Goal: Contribute content: Contribute content

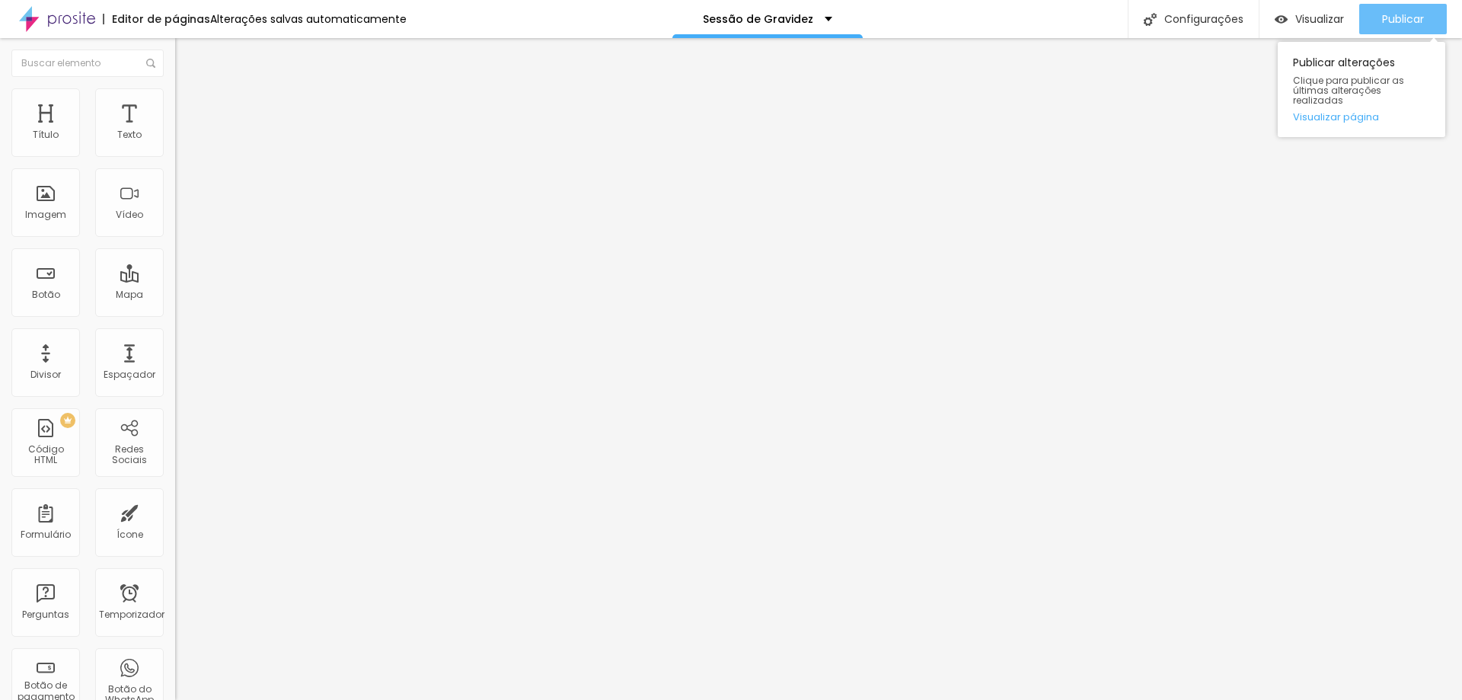
click at [1394, 18] on font "Publicar" at bounding box center [1403, 18] width 42 height 15
click at [184, 131] on font "Trocar imagem" at bounding box center [221, 124] width 74 height 13
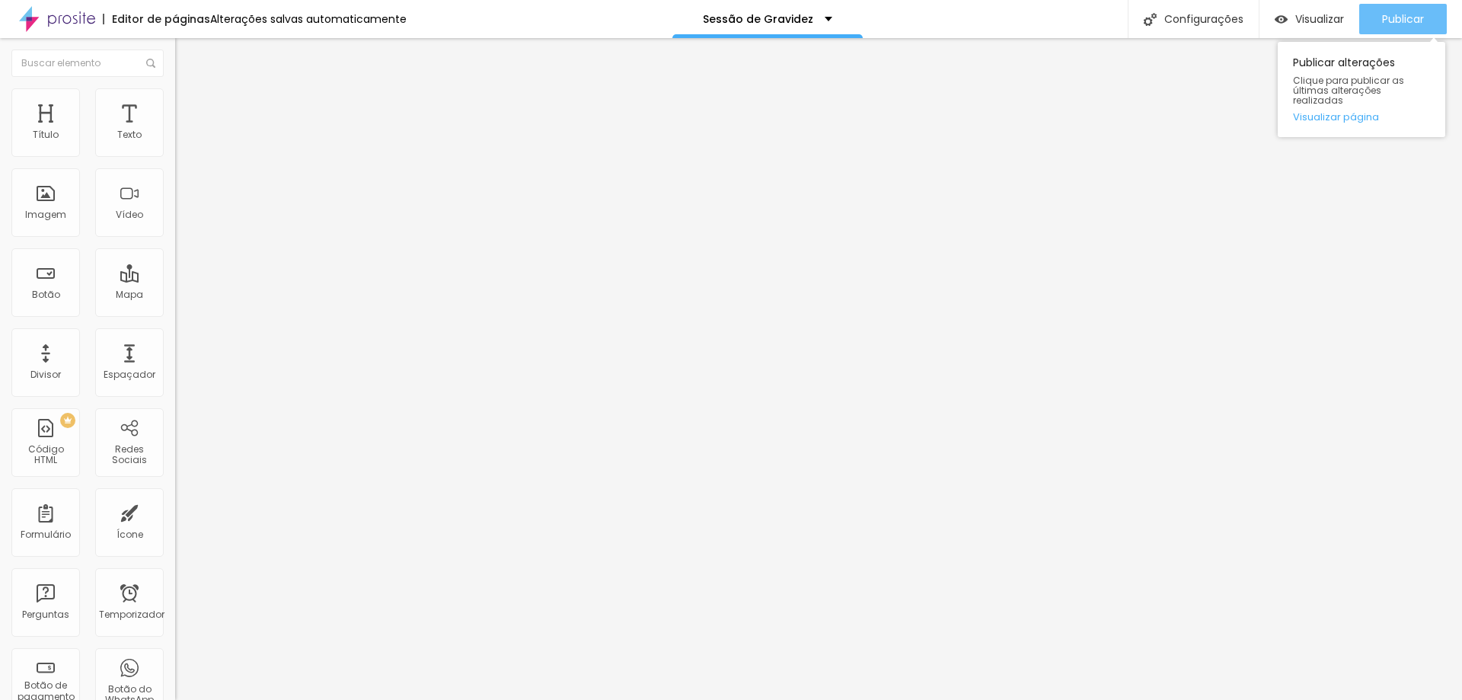
click at [1402, 21] on font "Publicar" at bounding box center [1403, 18] width 42 height 15
click at [184, 131] on font "Trocar imagem" at bounding box center [221, 124] width 74 height 13
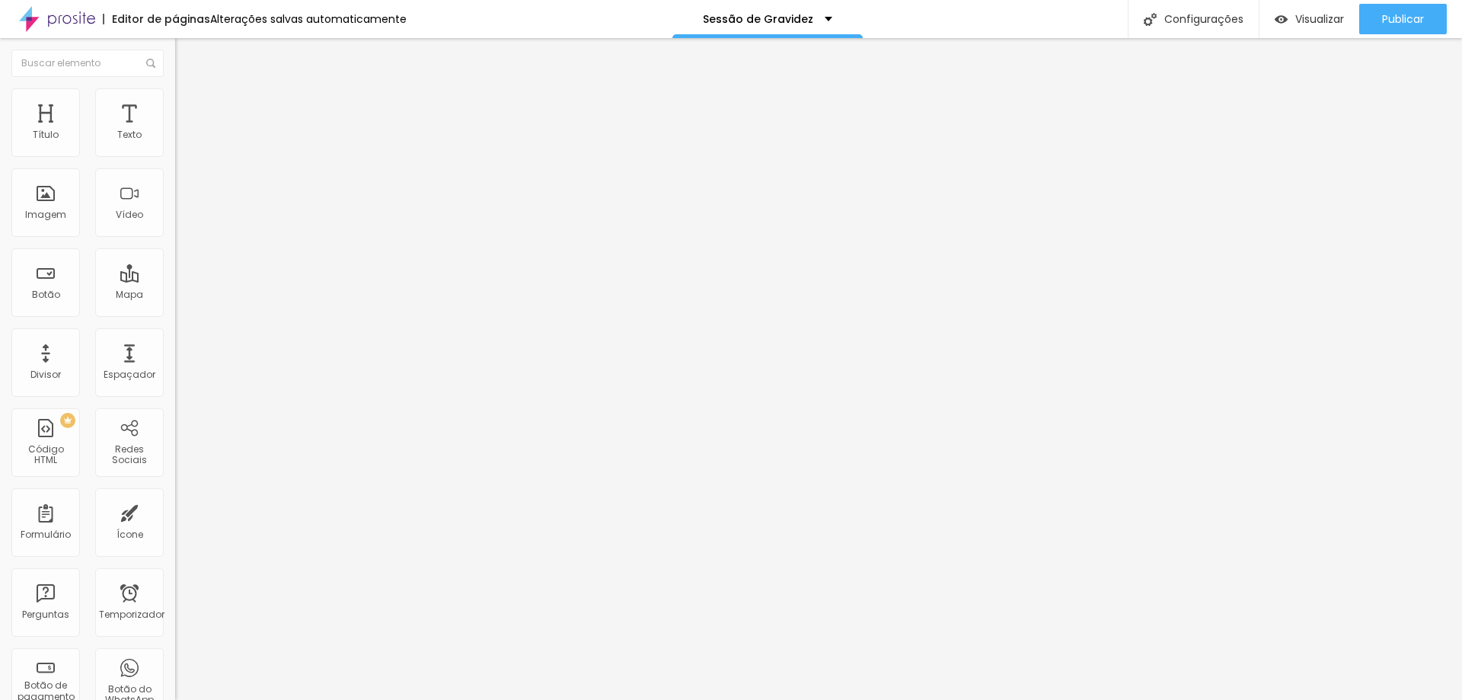
click at [184, 131] on font "Trocar imagem" at bounding box center [221, 124] width 74 height 13
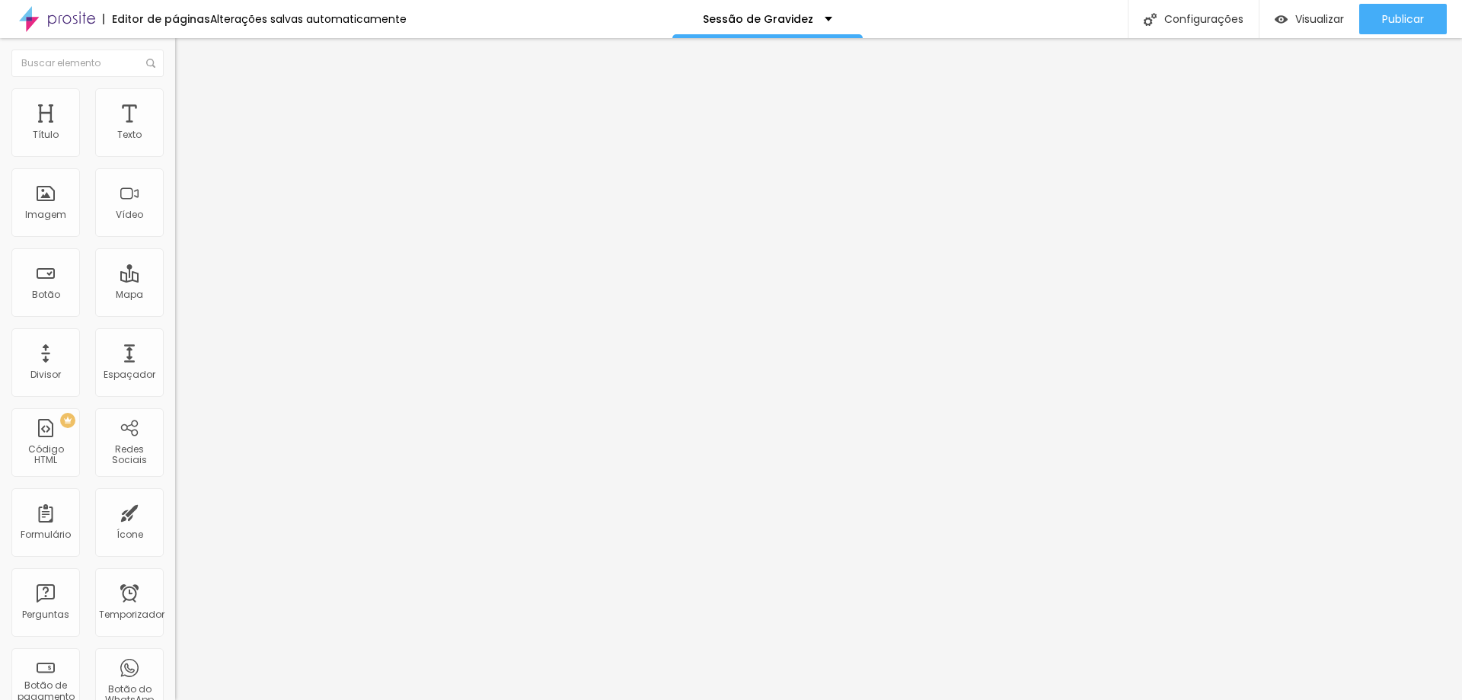
click at [1418, 16] on font "Publicar" at bounding box center [1403, 18] width 42 height 15
click at [184, 131] on font "Trocar imagem" at bounding box center [221, 124] width 74 height 13
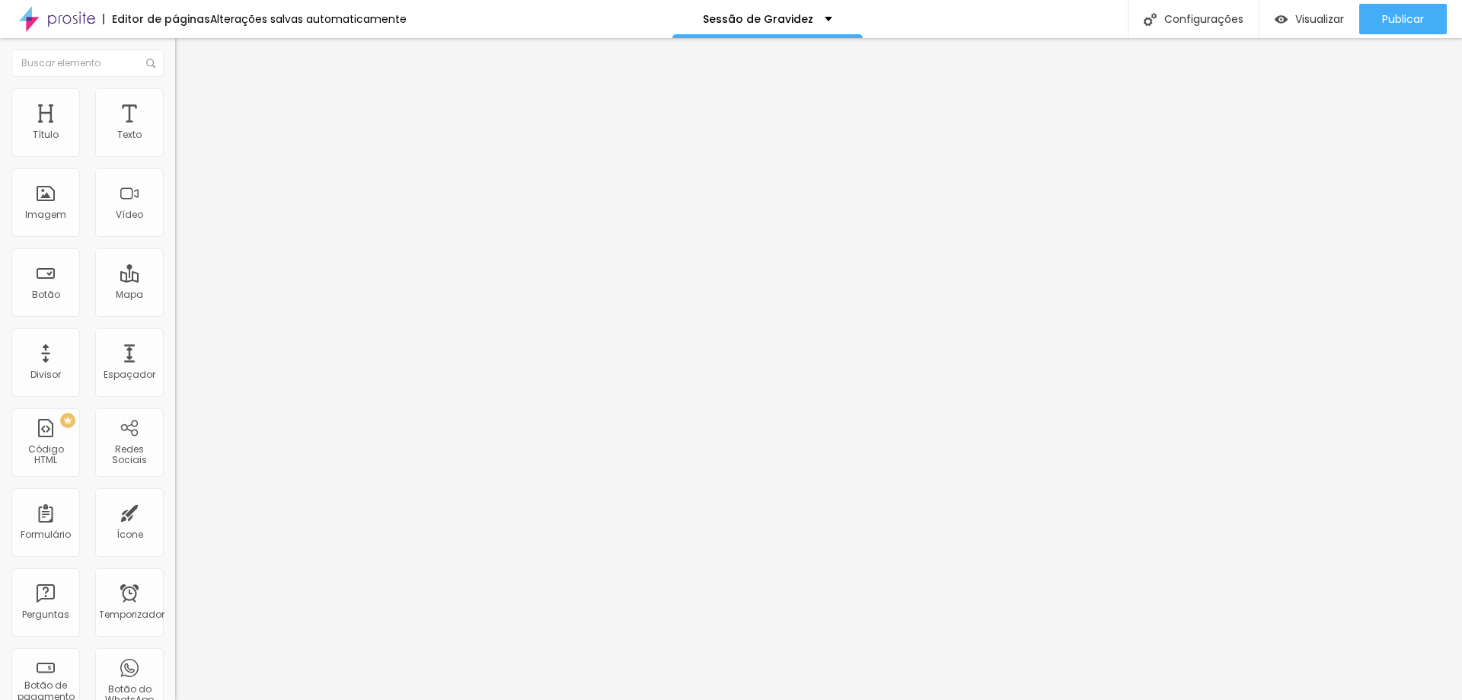
click at [184, 131] on font "Trocar imagem" at bounding box center [221, 124] width 74 height 13
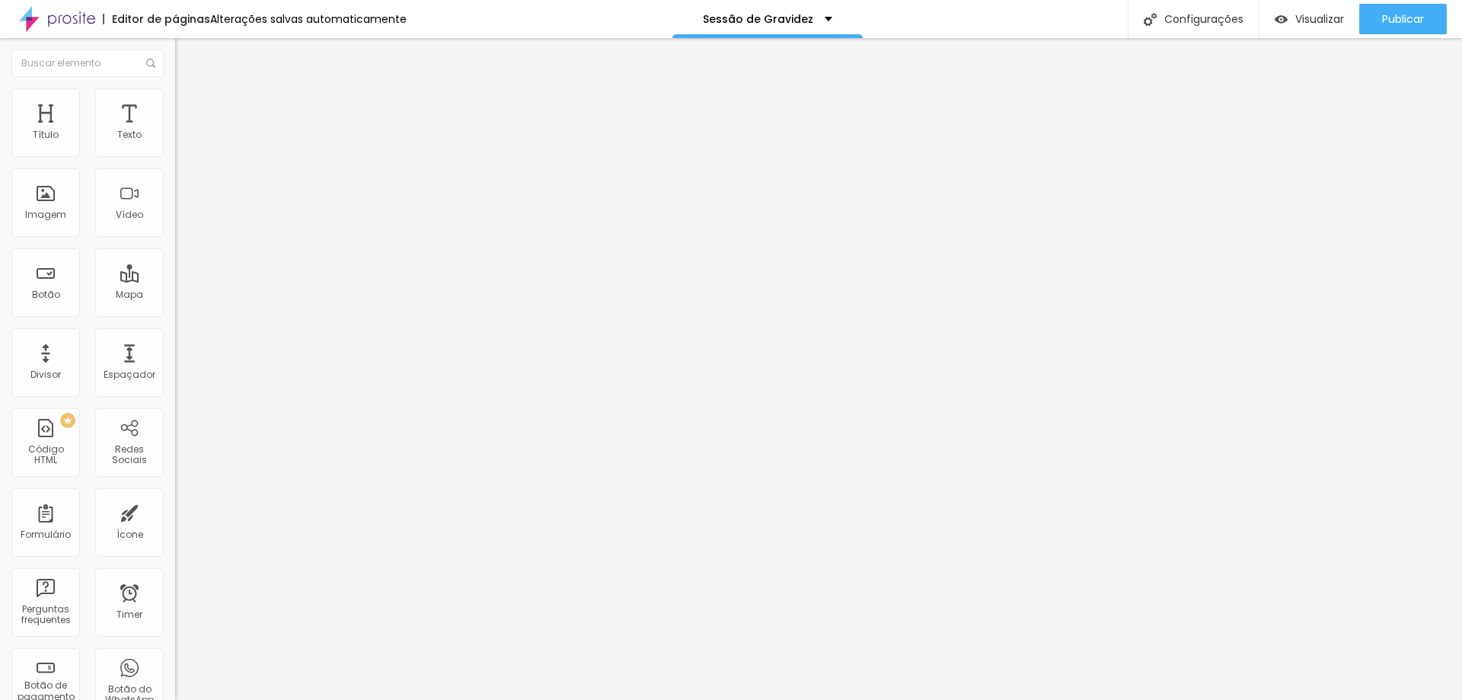
click at [175, 131] on span "Trocar imagem" at bounding box center [216, 124] width 83 height 13
click at [1394, 21] on span "Publicar" at bounding box center [1403, 19] width 42 height 12
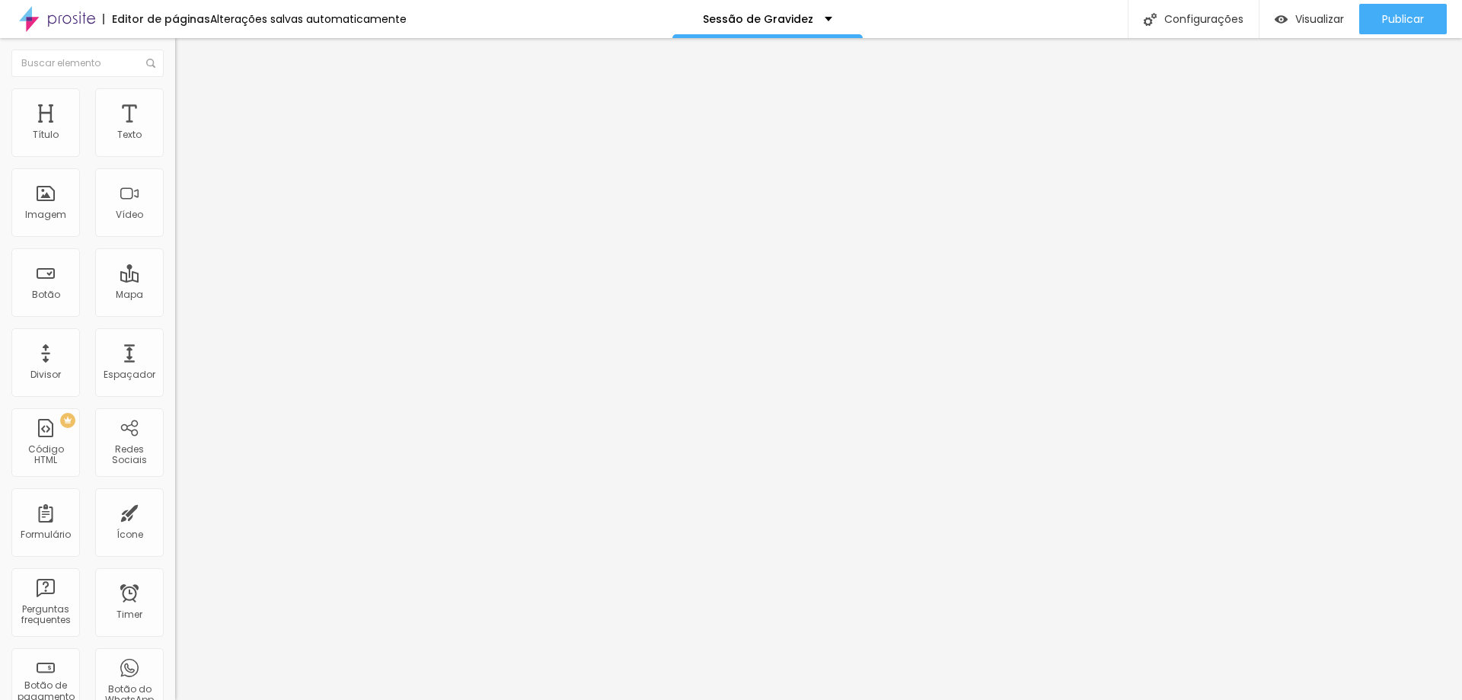
click at [175, 131] on span "Trocar imagem" at bounding box center [216, 124] width 83 height 13
click at [1384, 18] on span "Publicar" at bounding box center [1403, 19] width 42 height 12
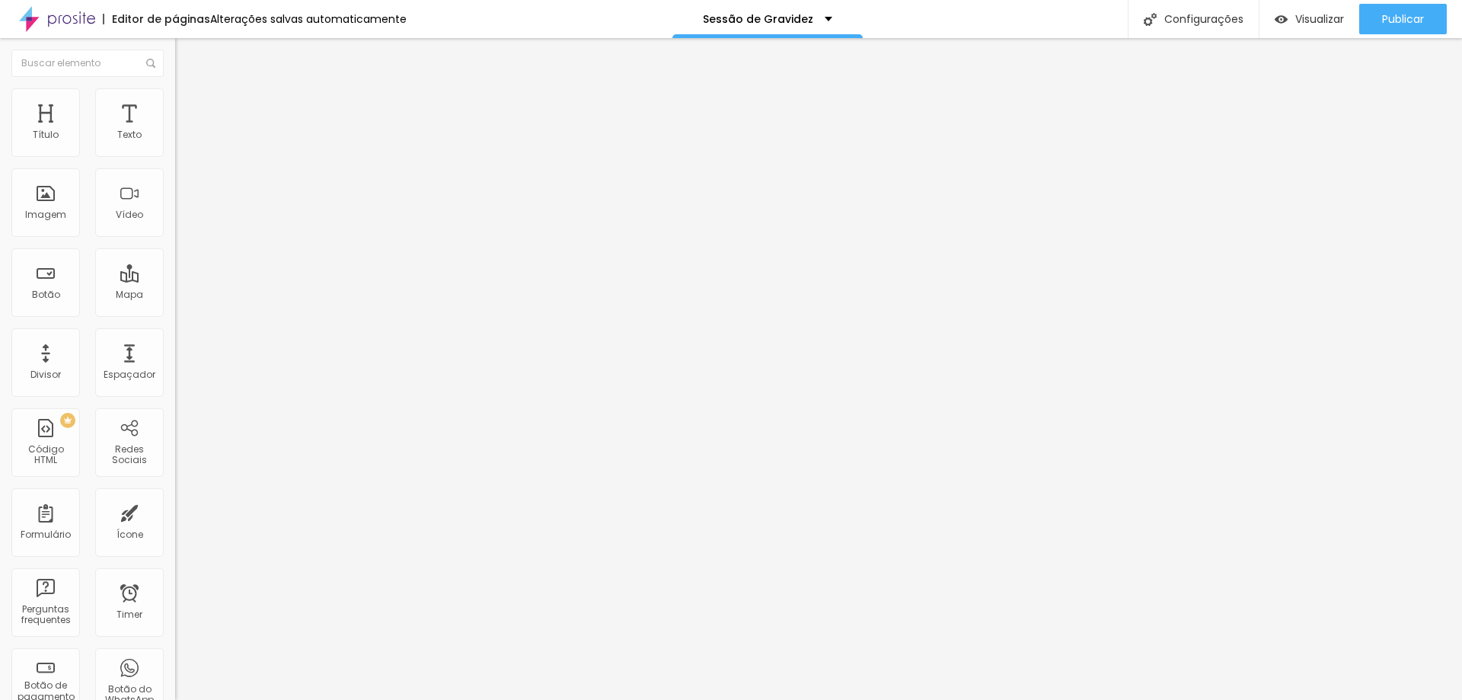
click at [175, 131] on span "Adicionar imagem" at bounding box center [224, 124] width 98 height 13
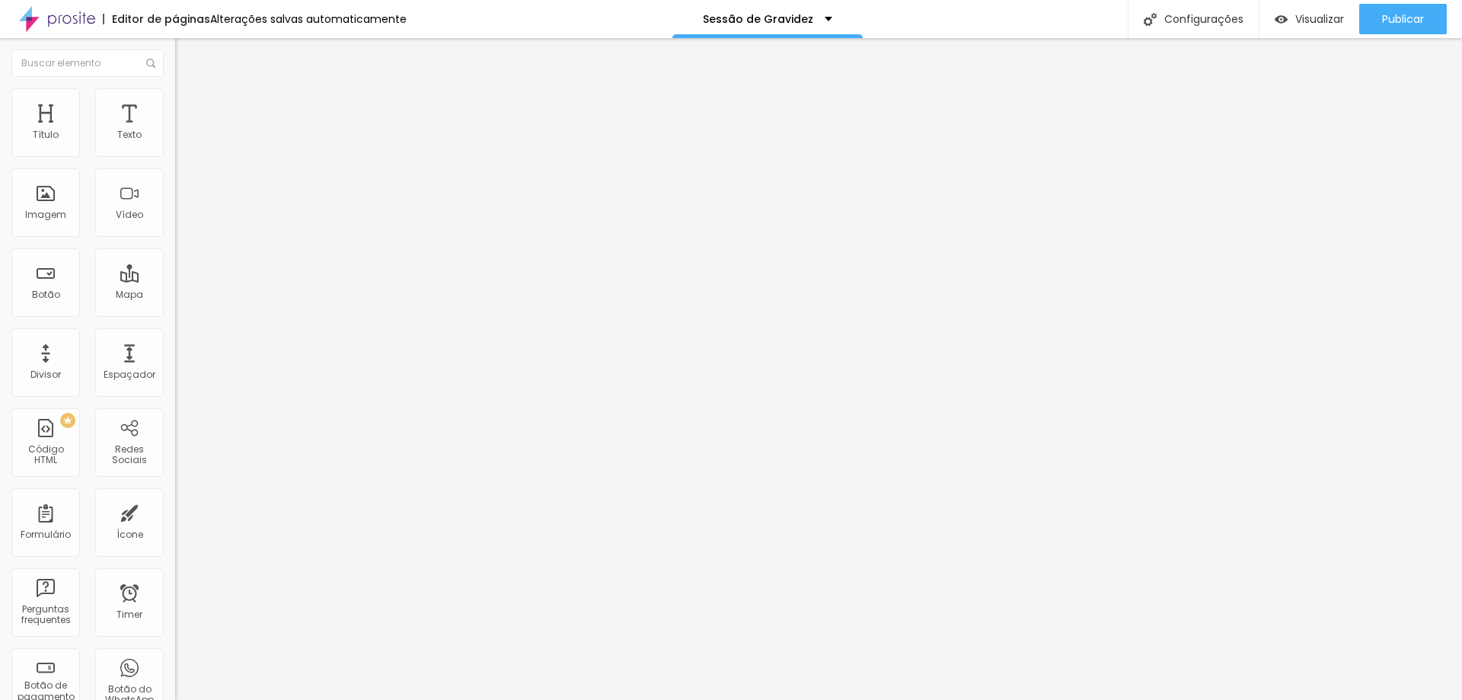
click at [175, 131] on span "Adicionar imagem" at bounding box center [224, 124] width 98 height 13
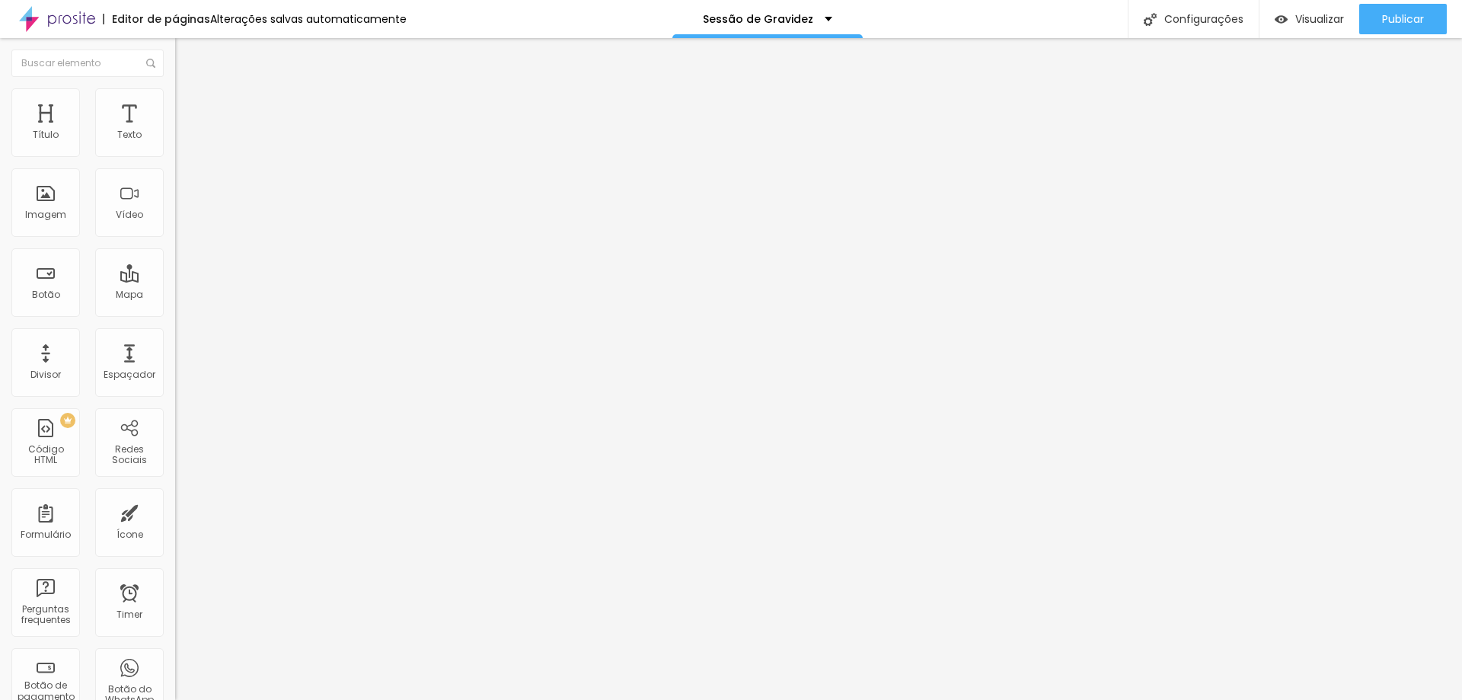
click at [175, 131] on span "Adicionar imagem" at bounding box center [224, 124] width 98 height 13
click at [1390, 21] on span "Publicar" at bounding box center [1403, 19] width 42 height 12
click at [1325, 13] on span "Visualizar" at bounding box center [1305, 19] width 49 height 12
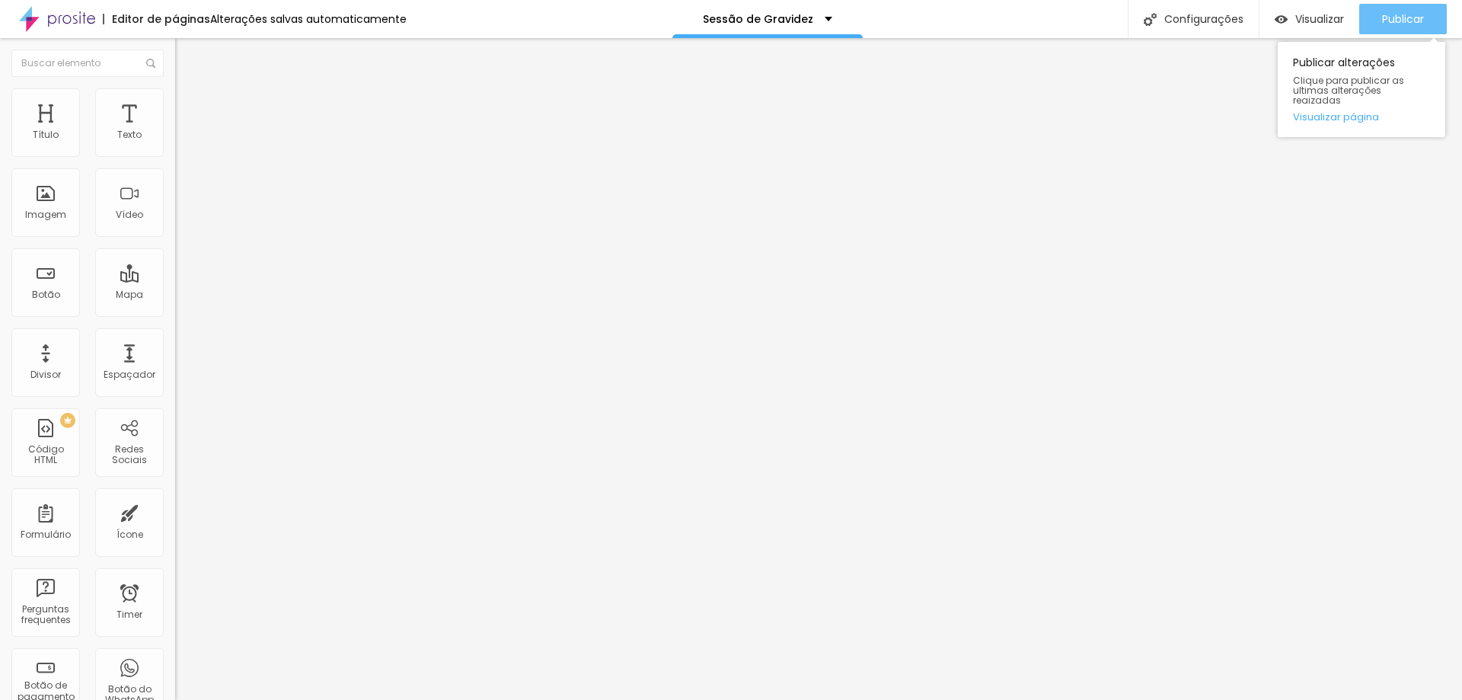
click at [1396, 15] on span "Publicar" at bounding box center [1403, 19] width 42 height 12
click at [1406, 5] on div "Publicar" at bounding box center [1403, 19] width 42 height 30
click at [1305, 25] on span "Visualizar" at bounding box center [1319, 19] width 49 height 12
click at [175, 131] on span "Adicionar imagem" at bounding box center [224, 124] width 98 height 13
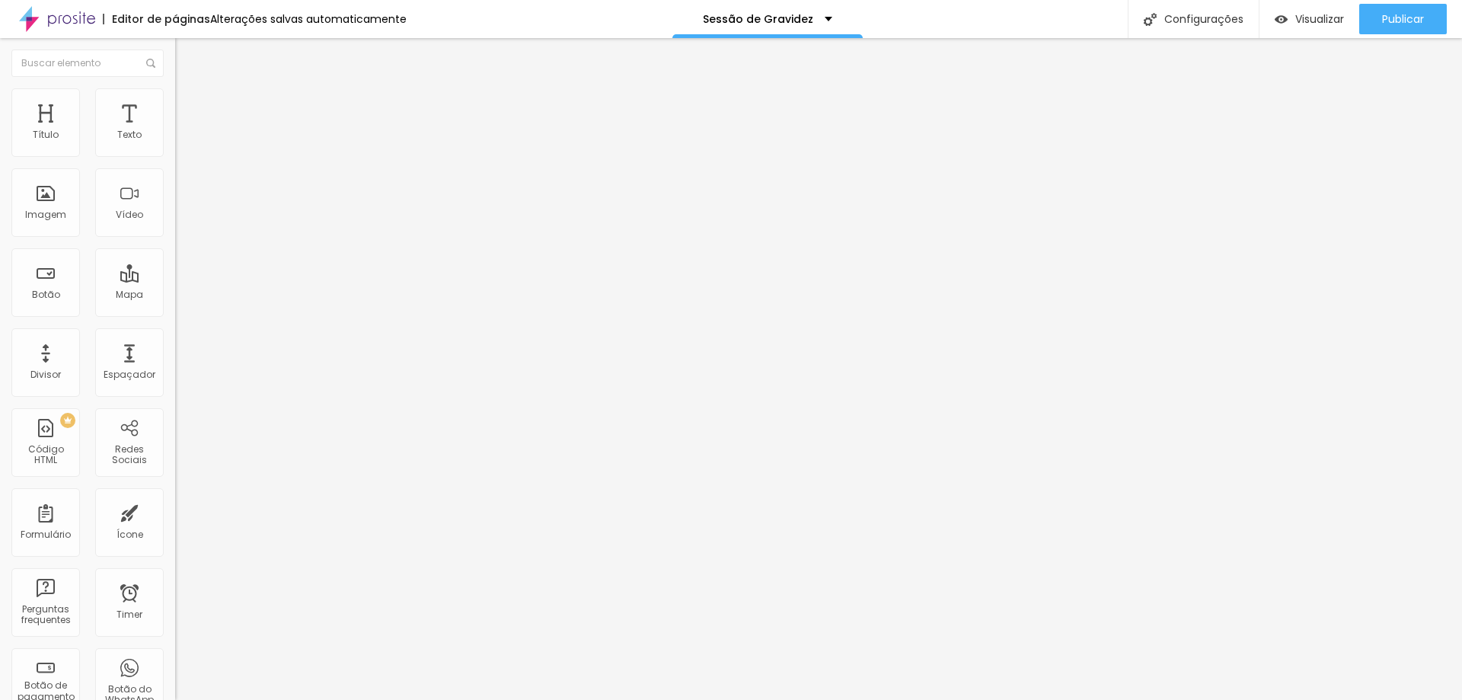
click at [175, 131] on span "Trocar imagem" at bounding box center [216, 124] width 83 height 13
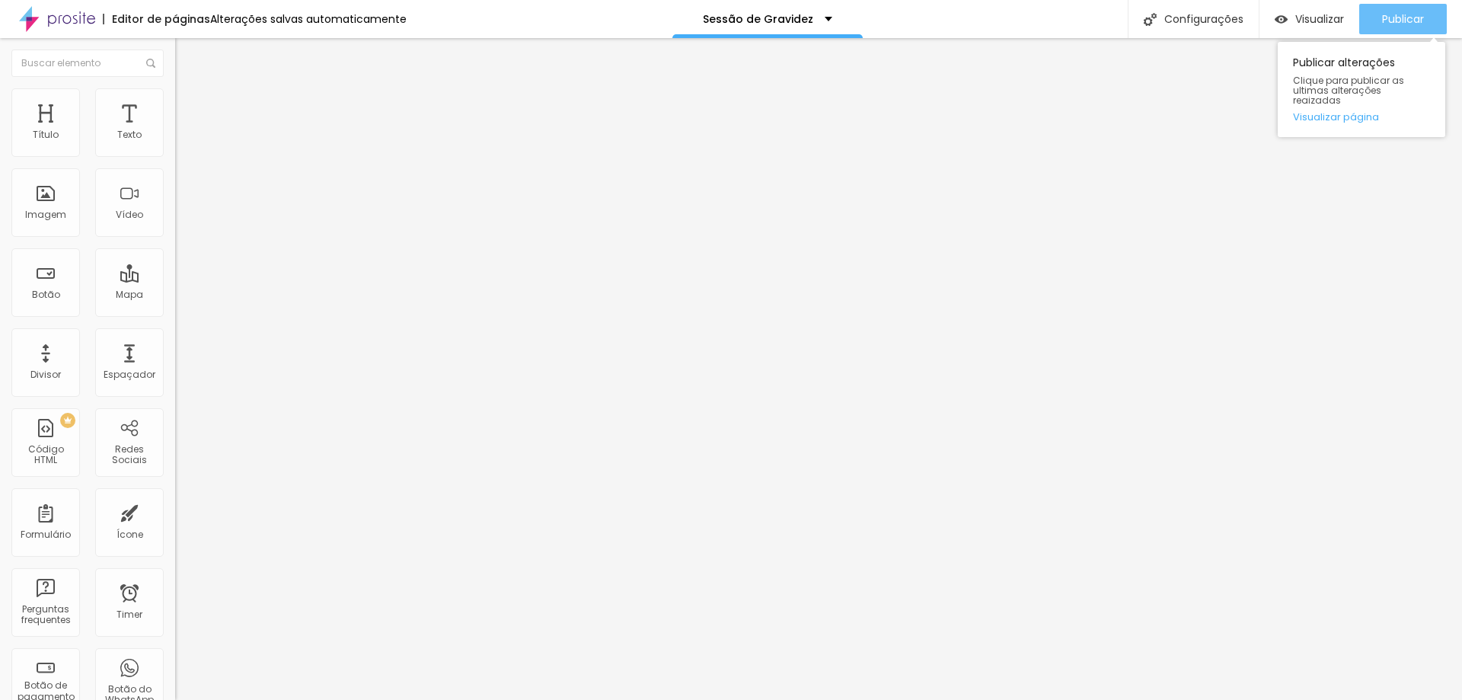
click at [1396, 20] on span "Publicar" at bounding box center [1403, 19] width 42 height 12
click at [1412, 22] on span "Publicar" at bounding box center [1403, 19] width 42 height 12
